Goal: Information Seeking & Learning: Learn about a topic

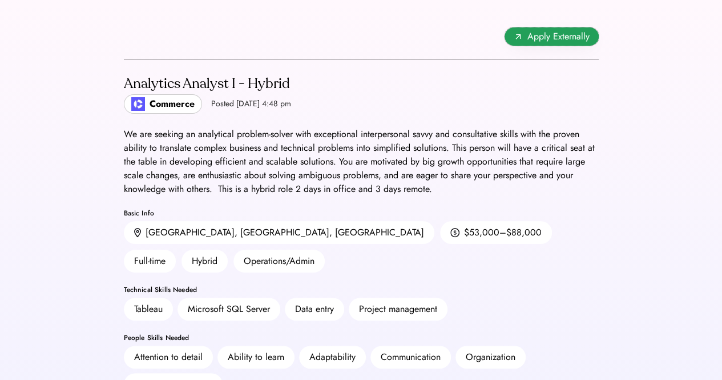
click at [514, 33] on icon at bounding box center [518, 36] width 9 height 9
